Goal: Browse casually

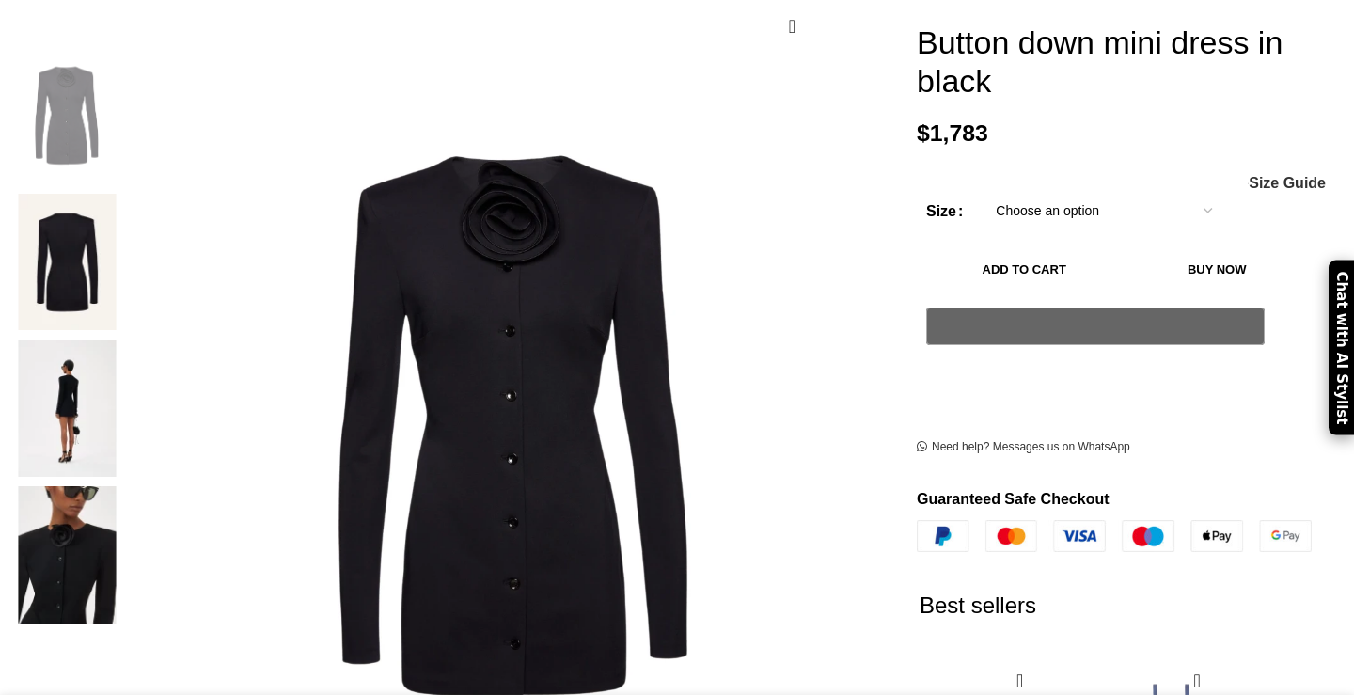
scroll to position [349, 0]
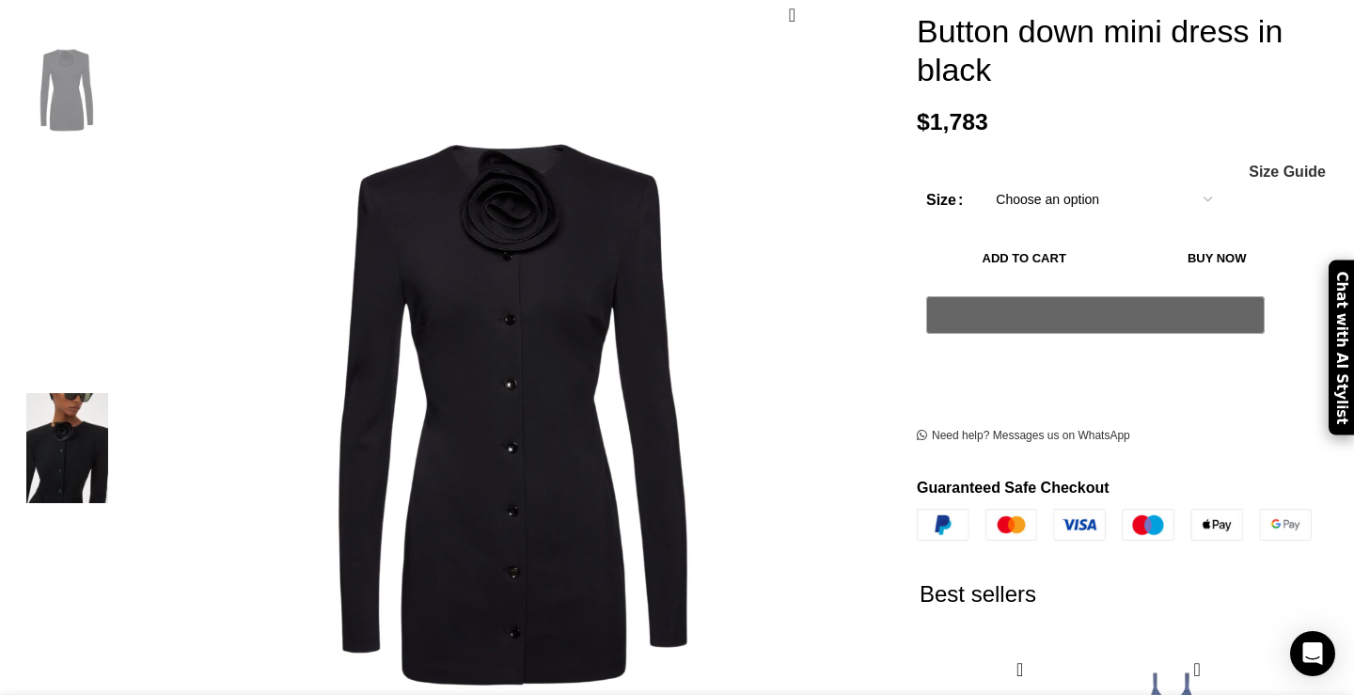
click at [124, 312] on img "3 / 4" at bounding box center [66, 329] width 115 height 110
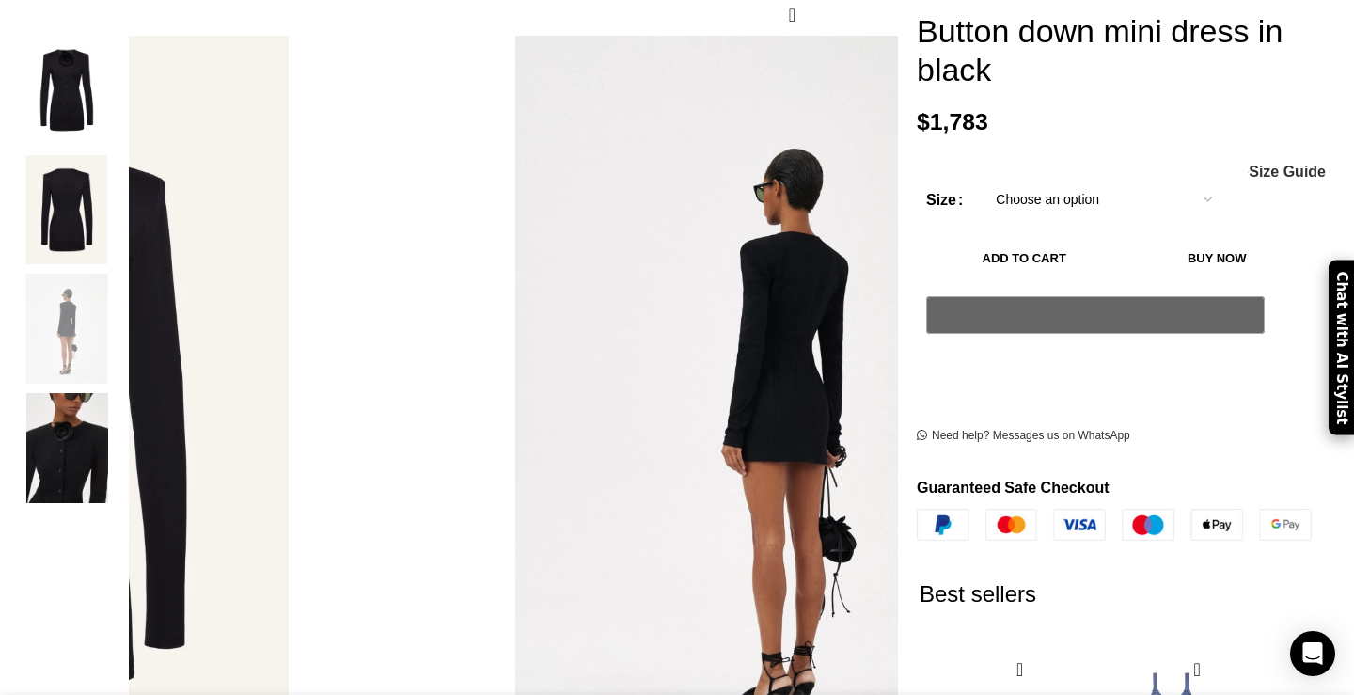
scroll to position [0, 197]
click at [124, 185] on img "2 / 4" at bounding box center [66, 210] width 115 height 110
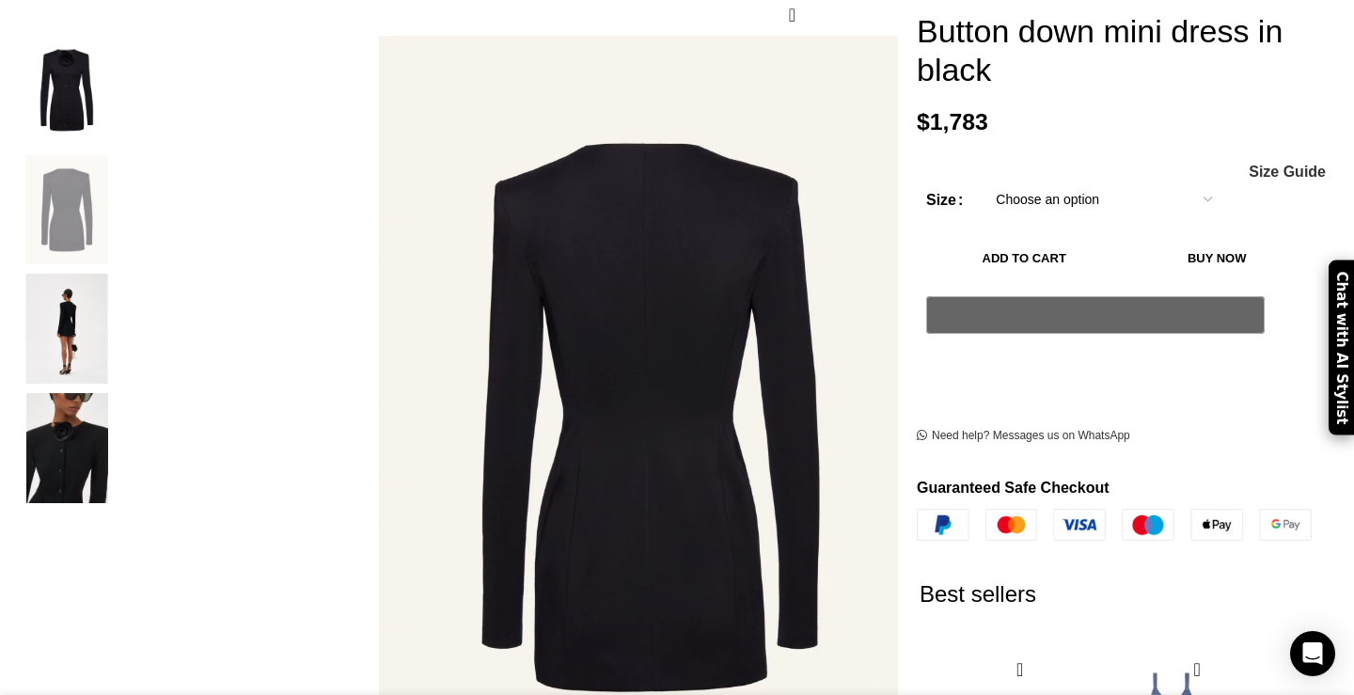
click at [124, 92] on img "1 / 4" at bounding box center [66, 91] width 115 height 110
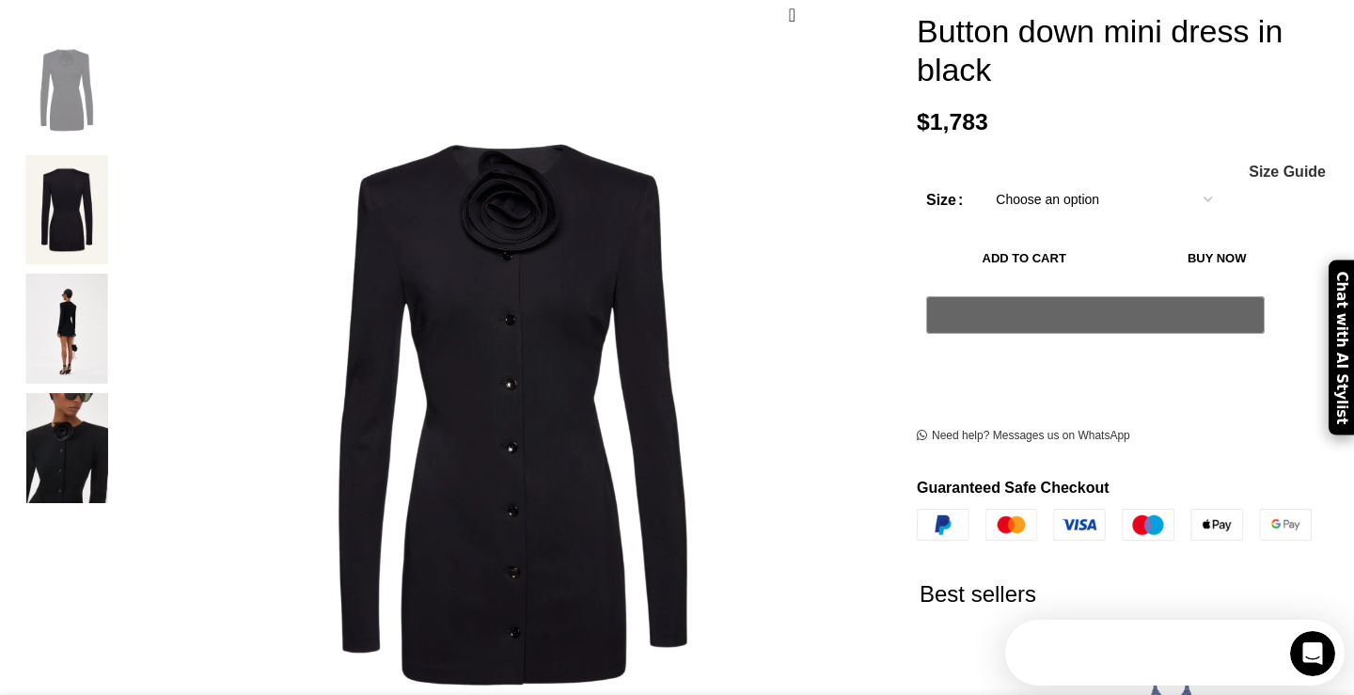
scroll to position [0, 0]
click at [124, 225] on img "2 / 4" at bounding box center [66, 210] width 115 height 110
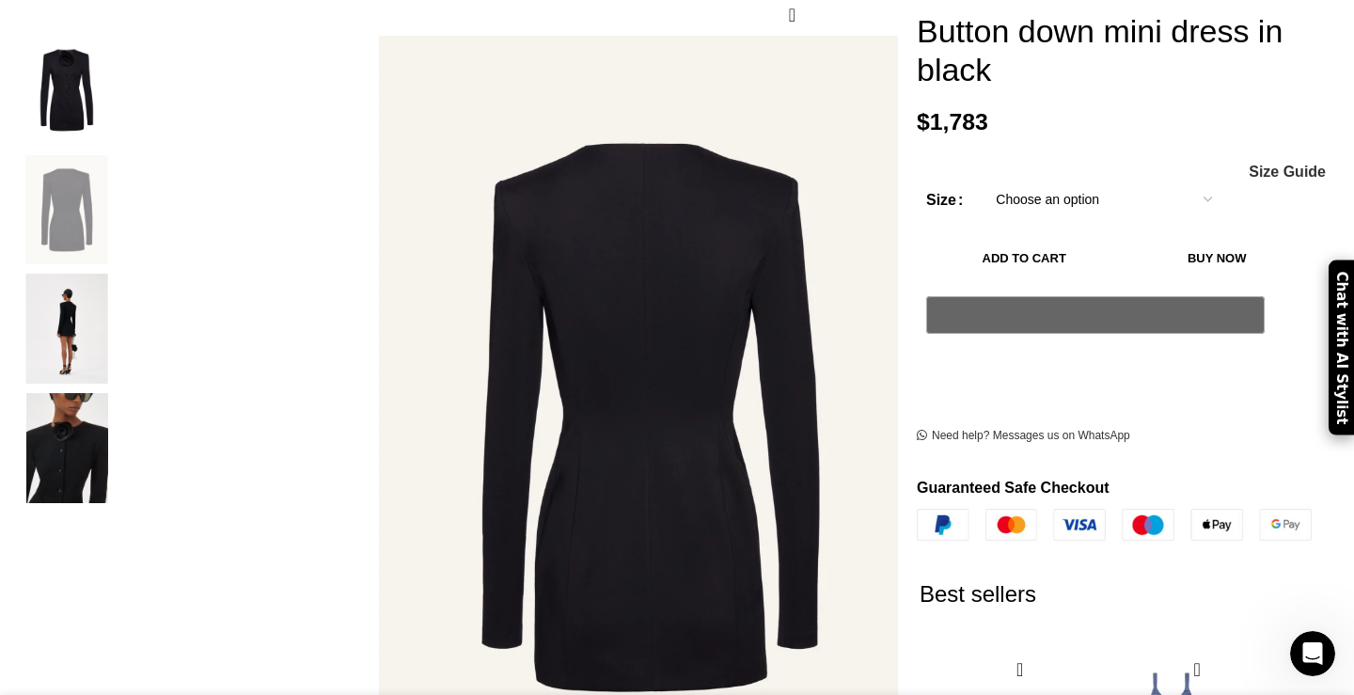
click at [124, 366] on div "3 / 4" at bounding box center [66, 333] width 115 height 119
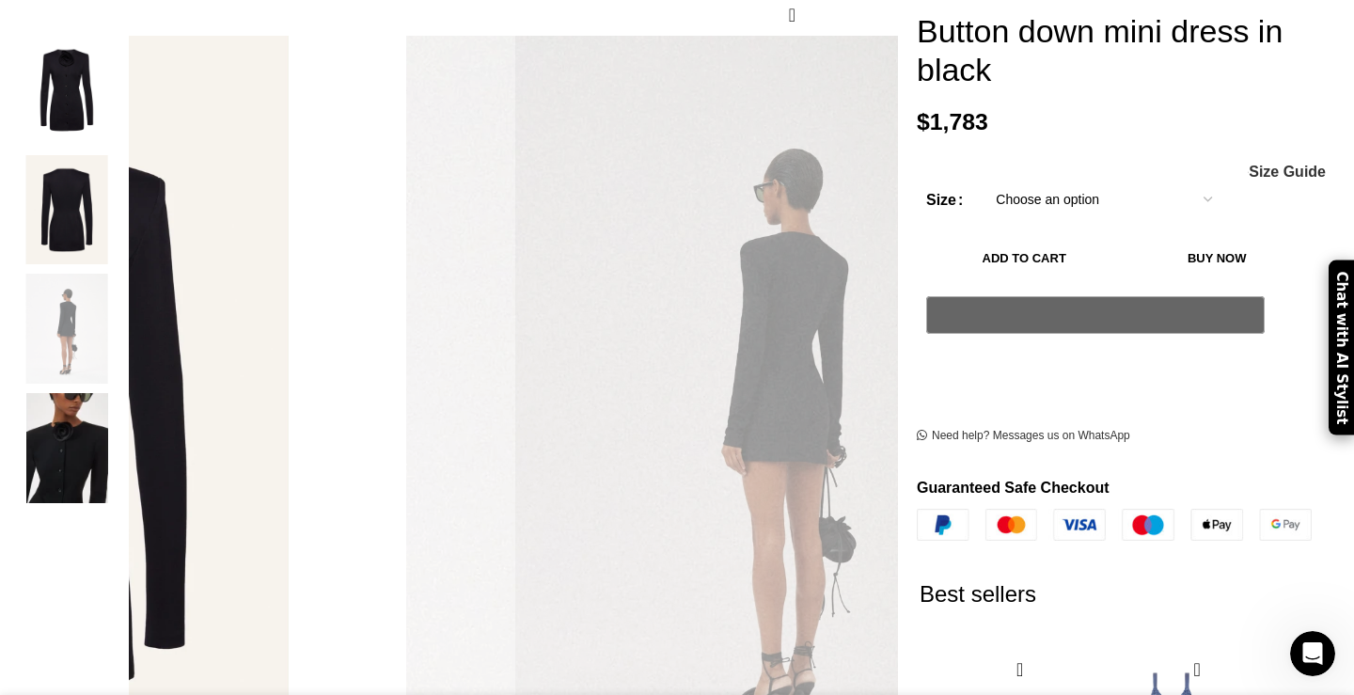
scroll to position [0, 396]
